Goal: Information Seeking & Learning: Learn about a topic

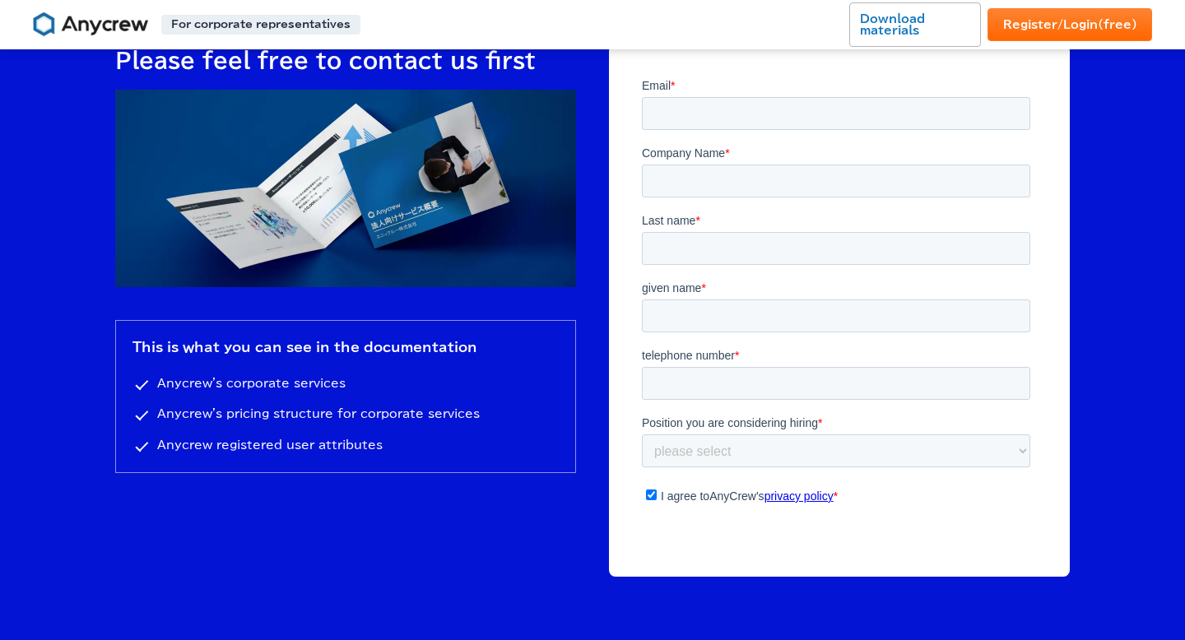
scroll to position [5598, 0]
click at [747, 435] on select "please select Planning and business development marketing sales Finance and Acc…" at bounding box center [836, 451] width 388 height 33
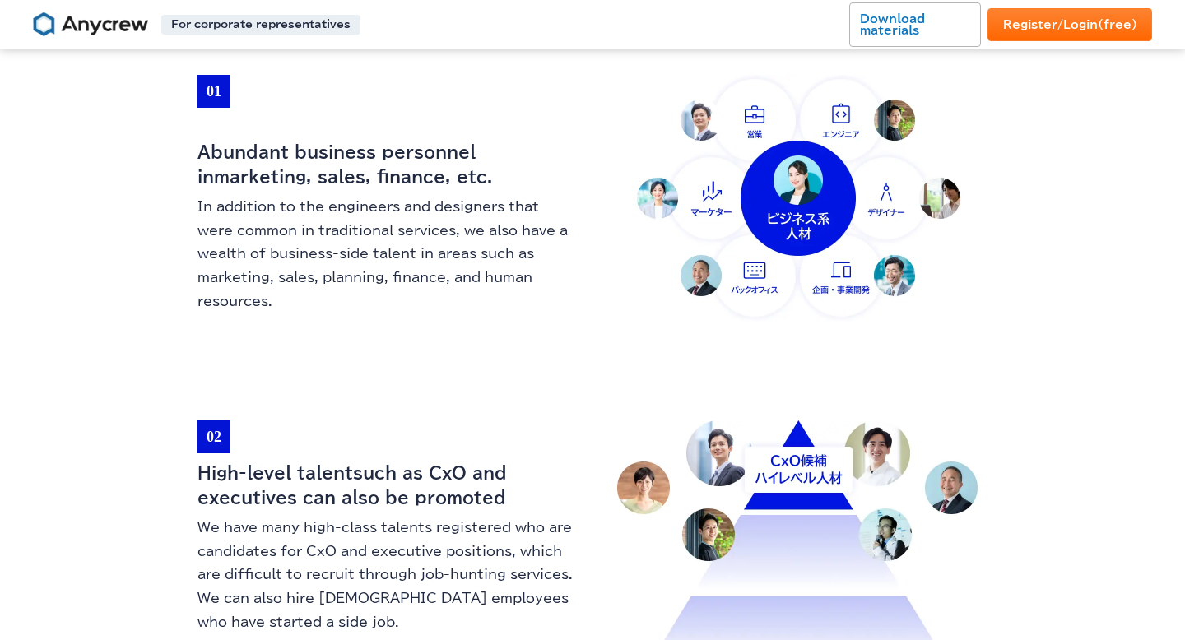
scroll to position [0, 0]
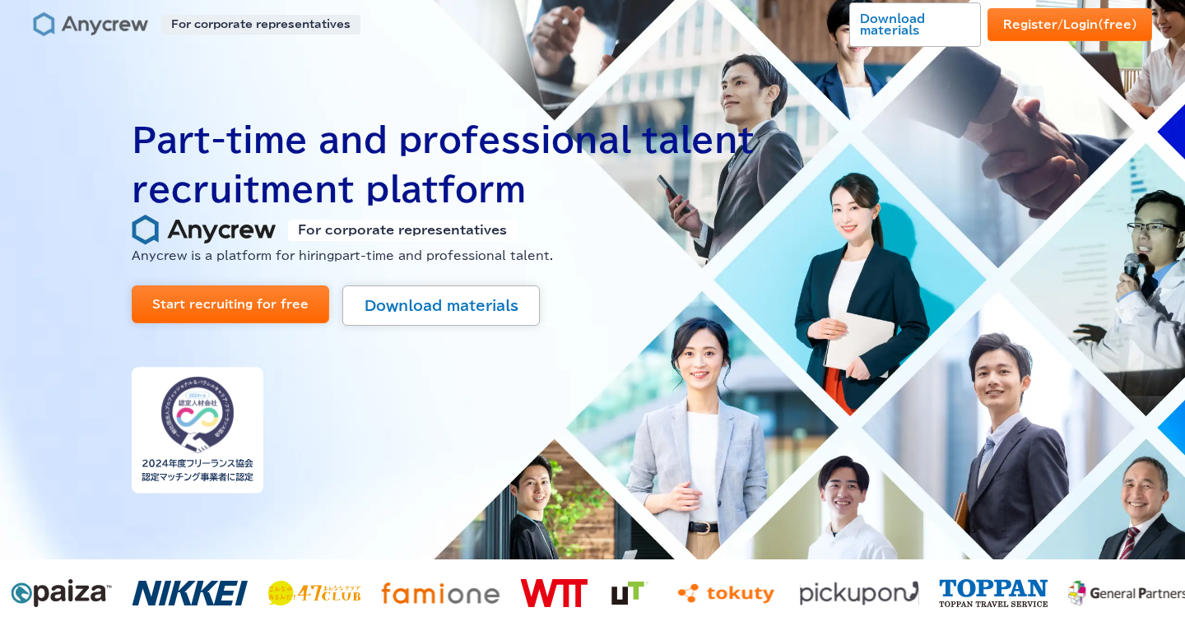
click at [101, 28] on img at bounding box center [90, 25] width 115 height 26
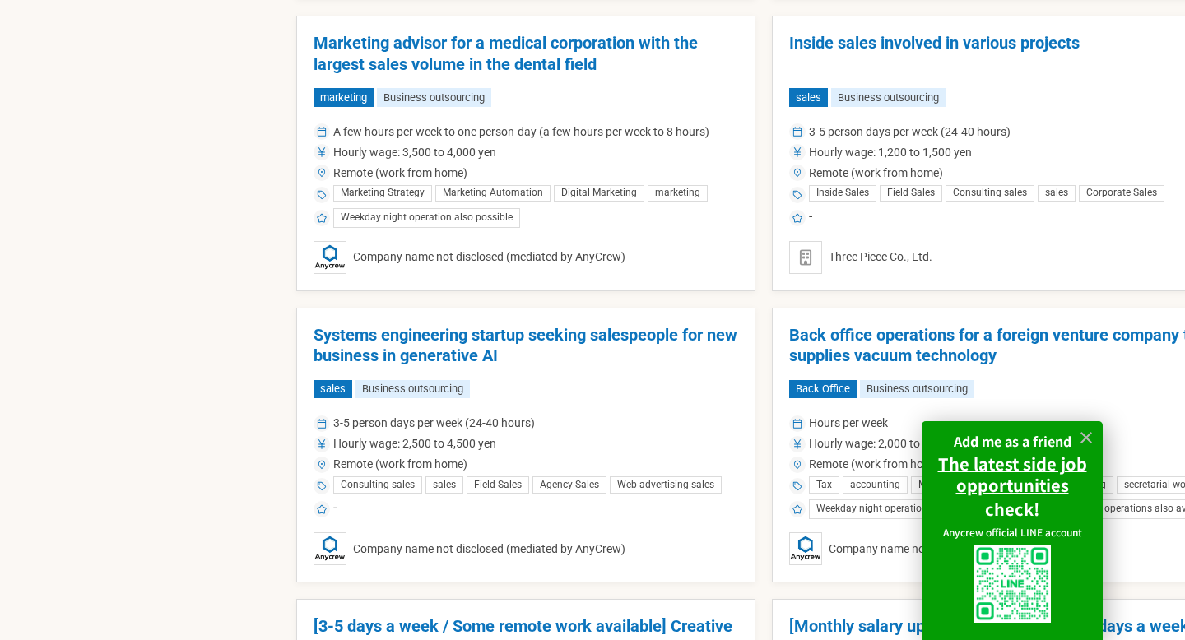
scroll to position [1039, 0]
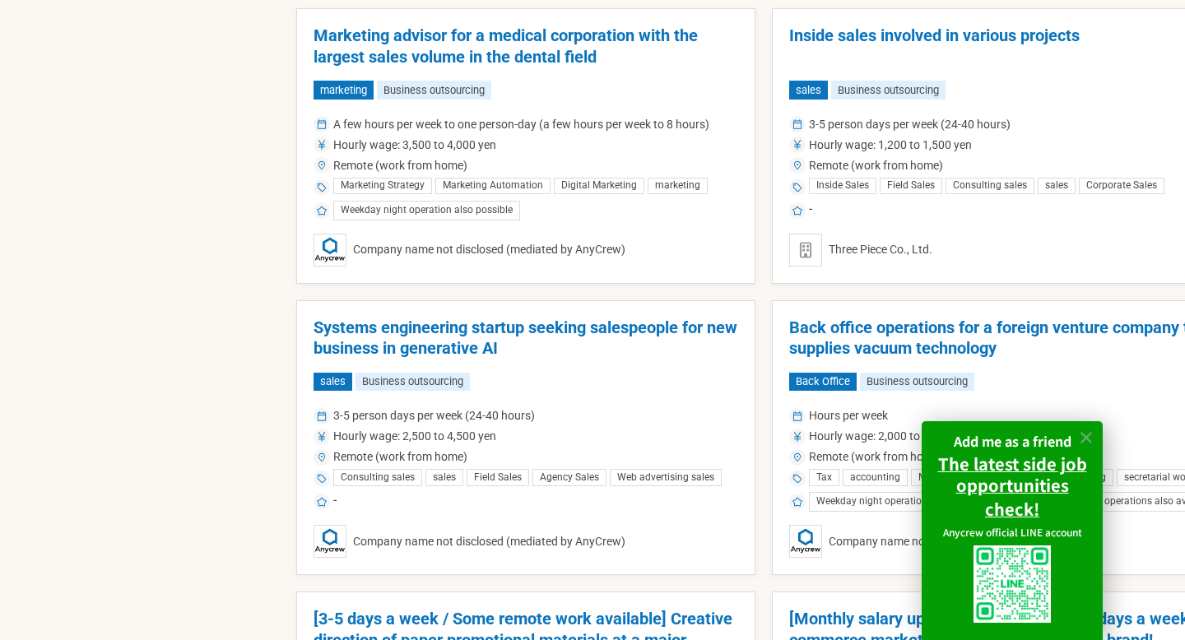
click at [1088, 439] on icon at bounding box center [1087, 438] width 12 height 12
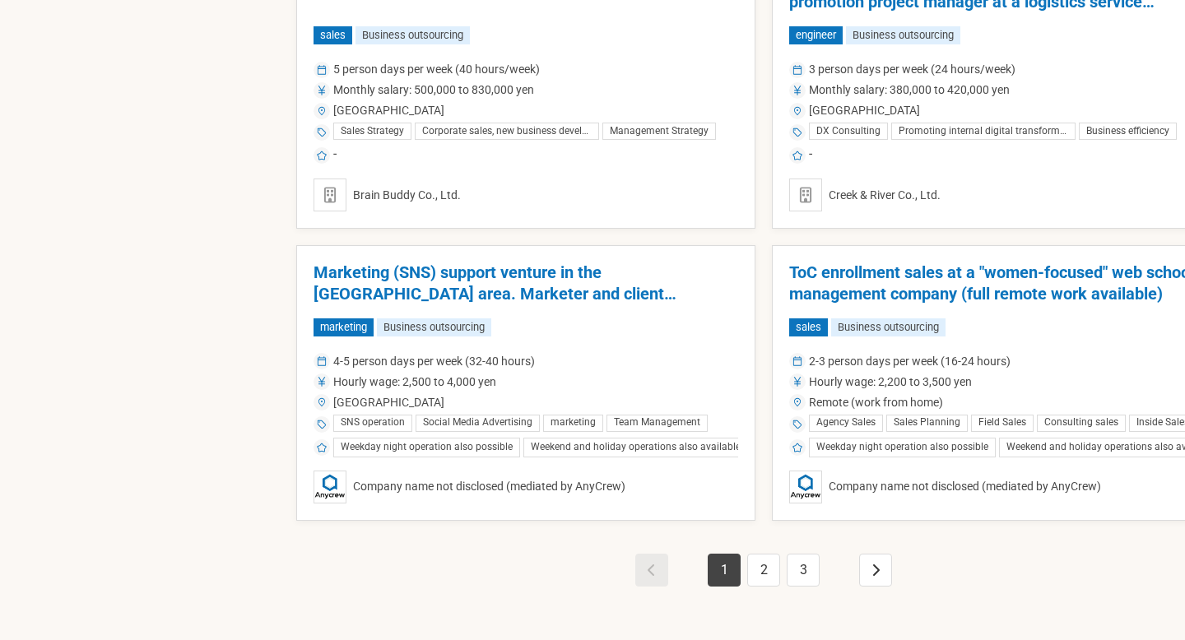
scroll to position [2848, 0]
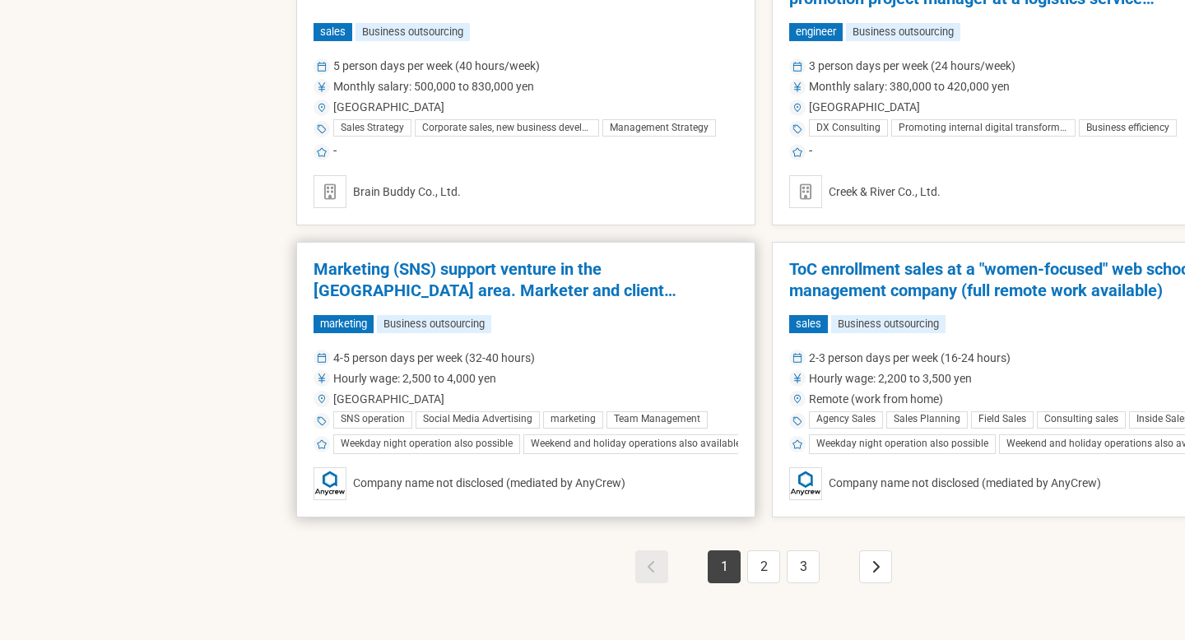
click at [582, 315] on div "marketing Business outsourcing" at bounding box center [526, 324] width 425 height 18
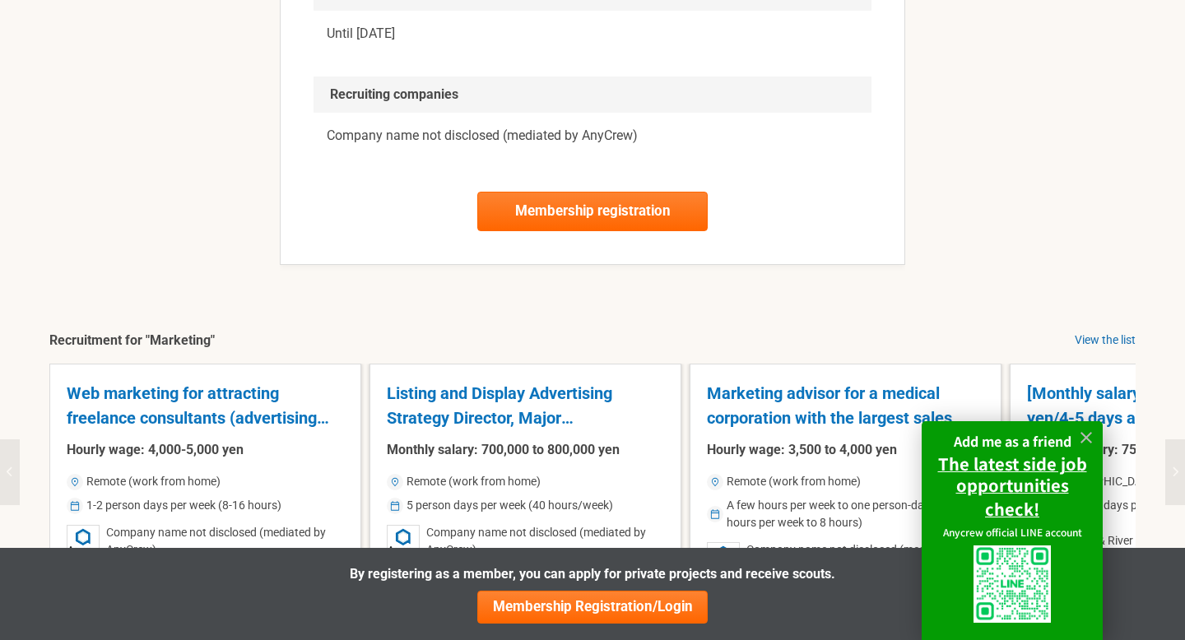
scroll to position [2034, 0]
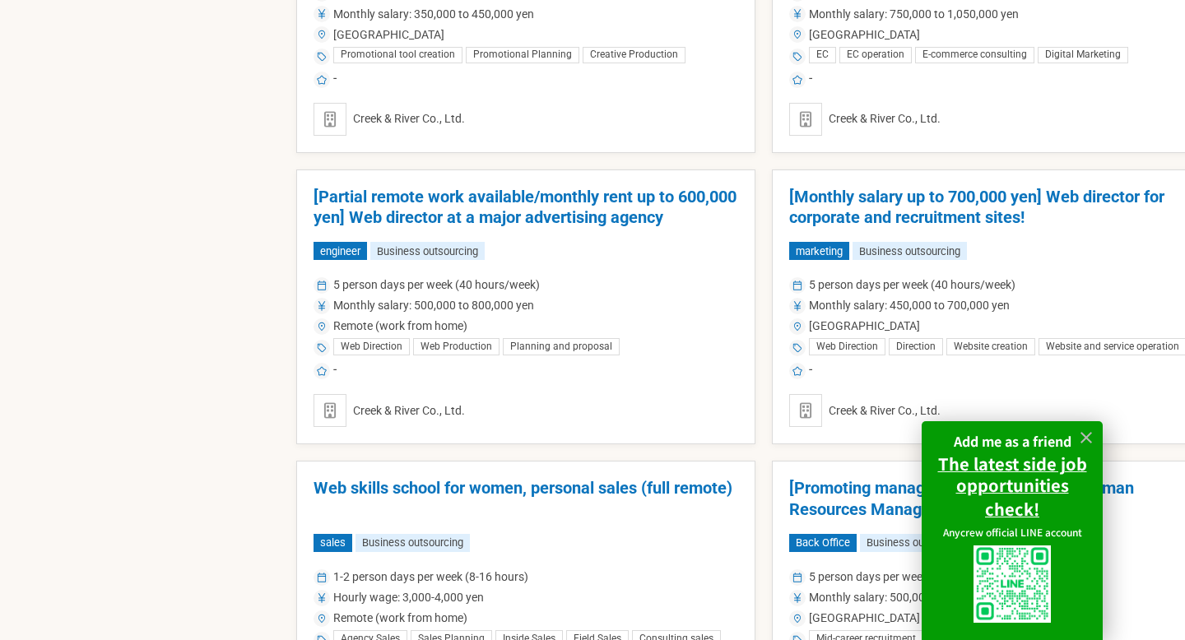
scroll to position [1884, 0]
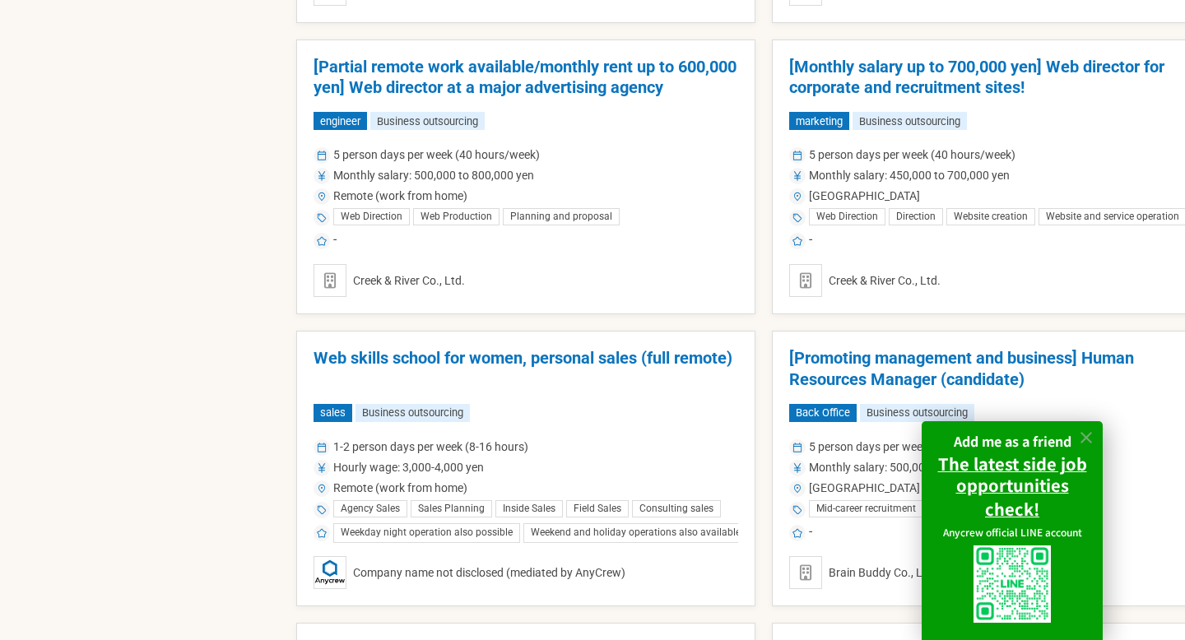
click at [1086, 438] on icon at bounding box center [1086, 438] width 19 height 19
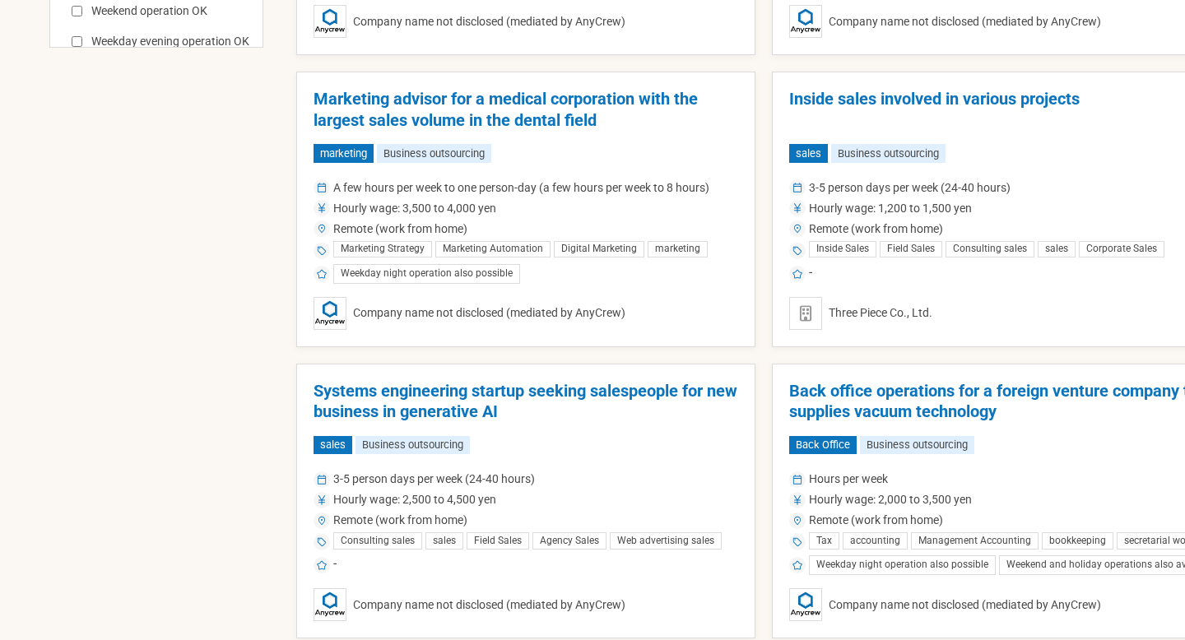
scroll to position [0, 0]
